Goal: Register for event/course

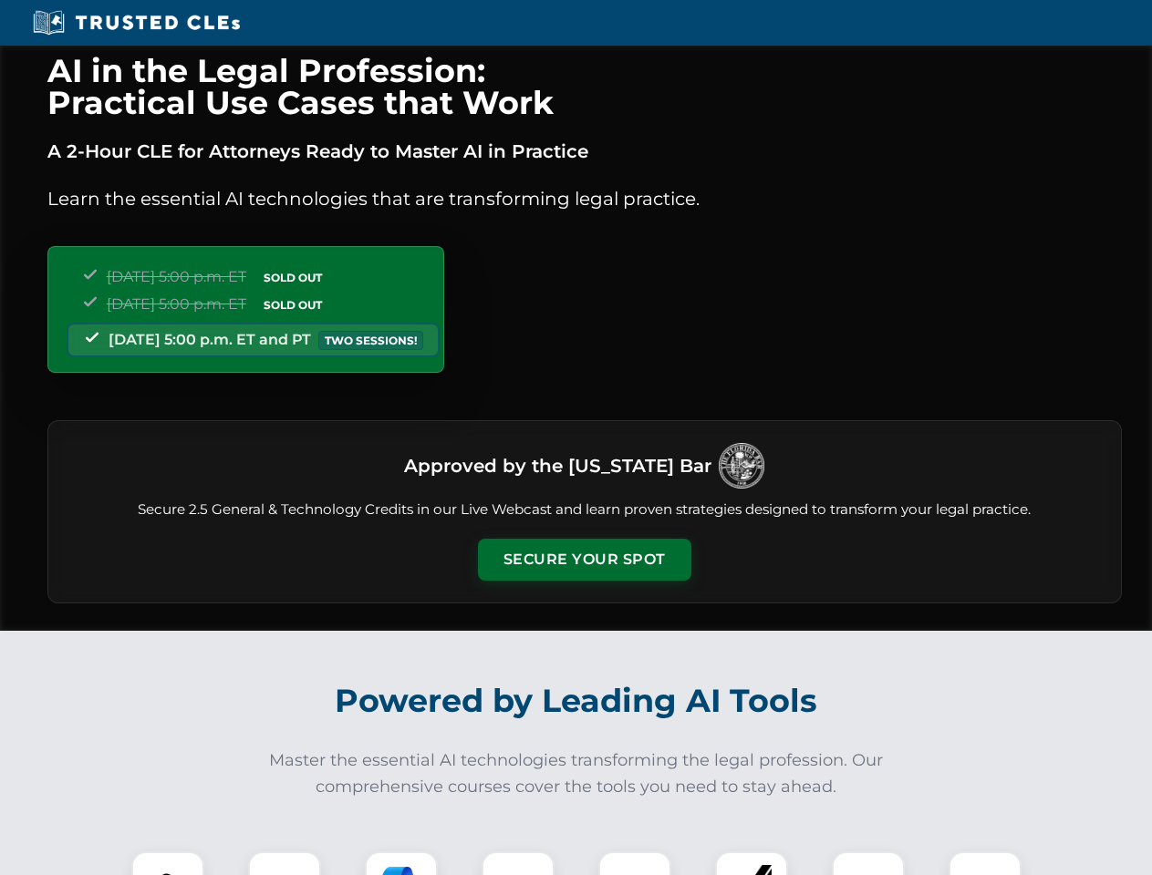
click at [584, 560] on button "Secure Your Spot" at bounding box center [584, 560] width 213 height 42
click at [168, 863] on img at bounding box center [167, 888] width 53 height 53
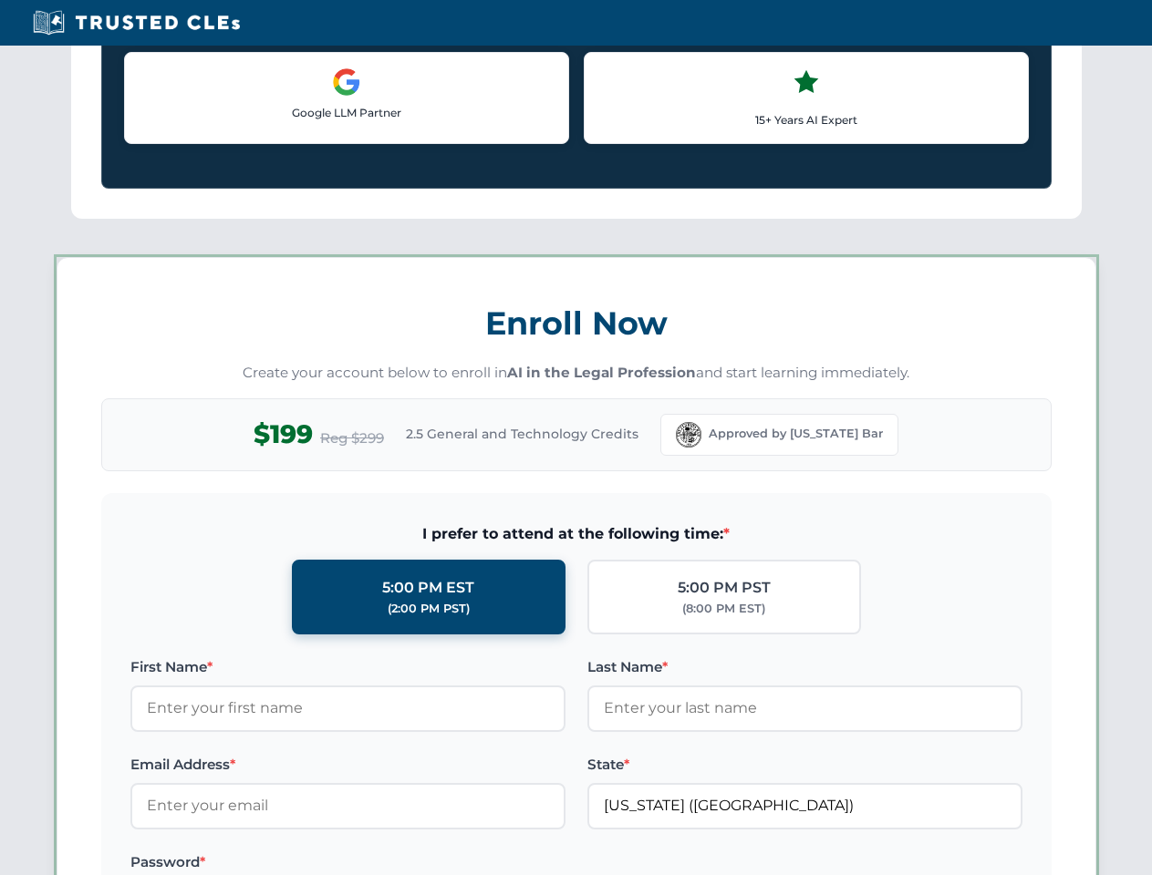
click at [401, 863] on label "Password *" at bounding box center [347, 863] width 435 height 22
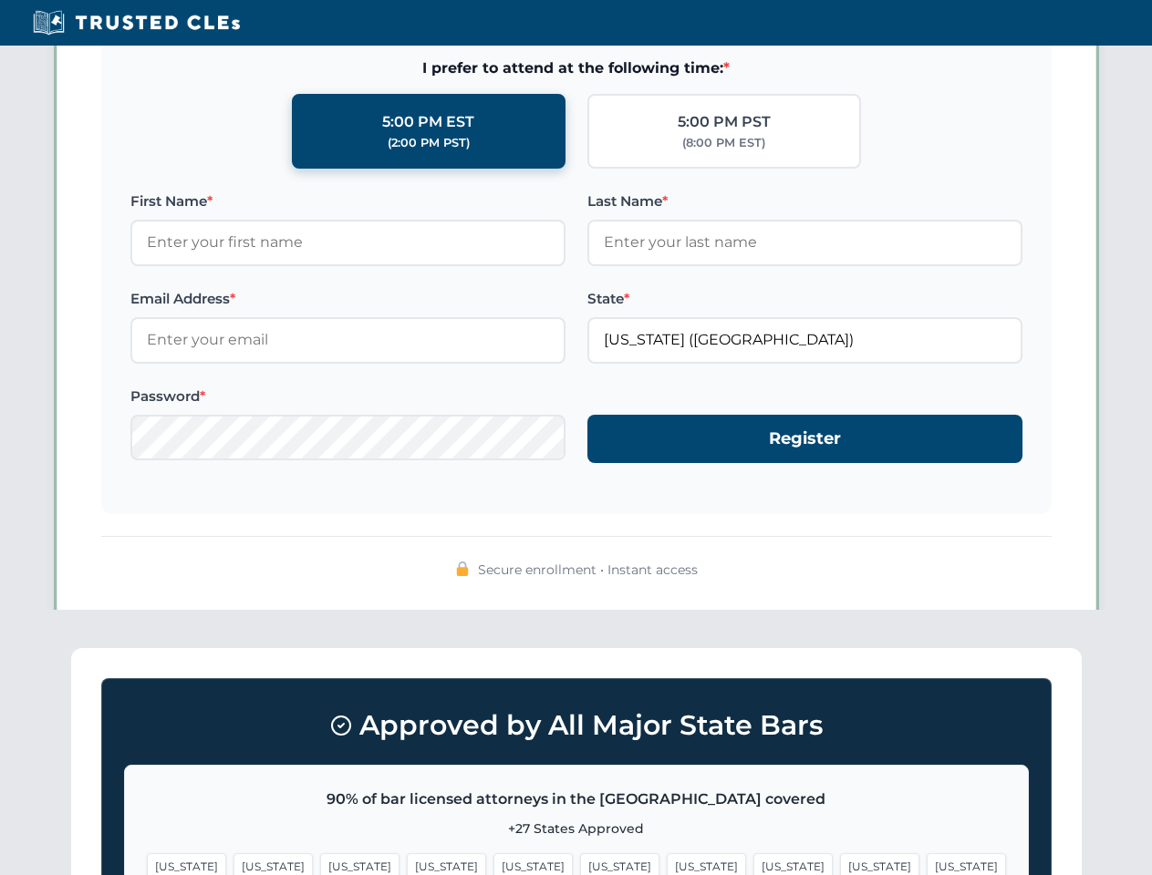
click at [840, 863] on span "[US_STATE]" at bounding box center [879, 866] width 79 height 26
